Goal: Find specific page/section

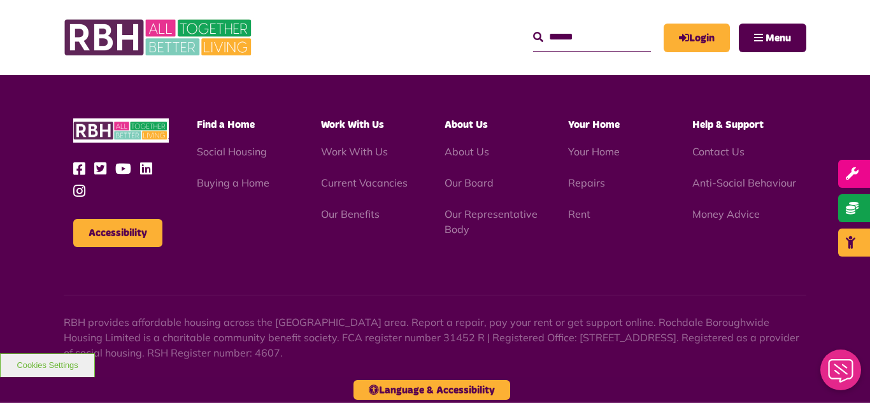
scroll to position [1295, 0]
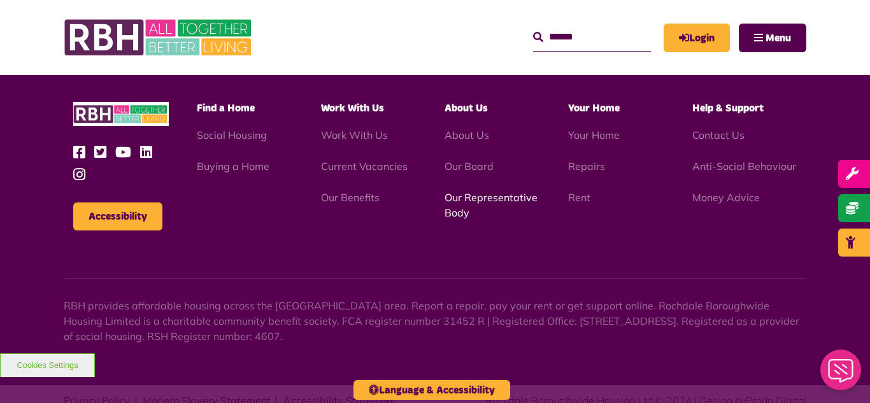
click at [487, 191] on link "Our Representative Body" at bounding box center [491, 205] width 93 height 28
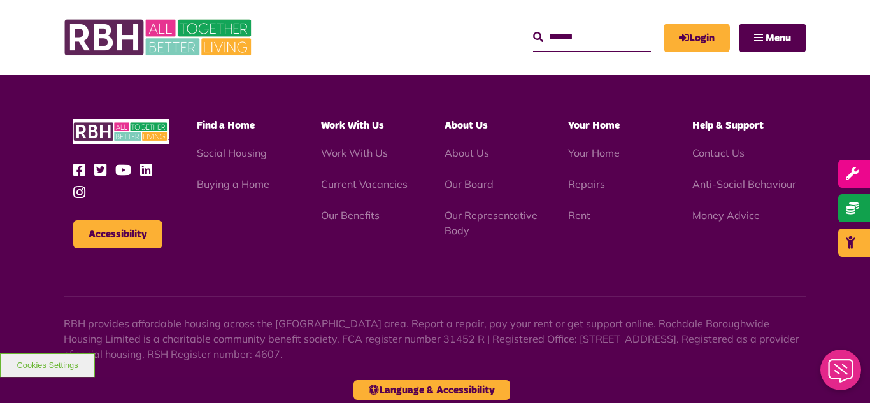
scroll to position [3699, 0]
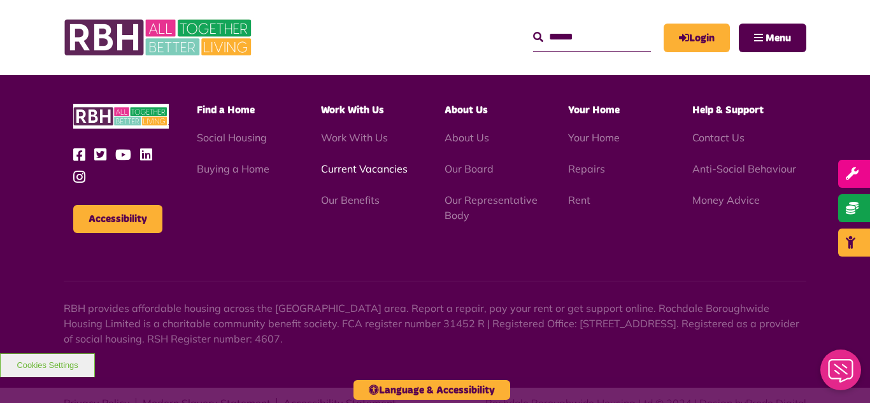
click at [341, 162] on link "Current Vacancies" at bounding box center [364, 168] width 87 height 13
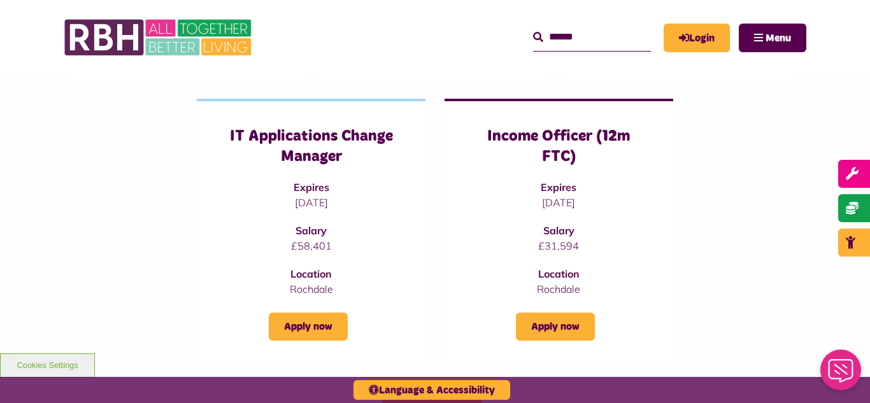
scroll to position [510, 0]
